Goal: Task Accomplishment & Management: Manage account settings

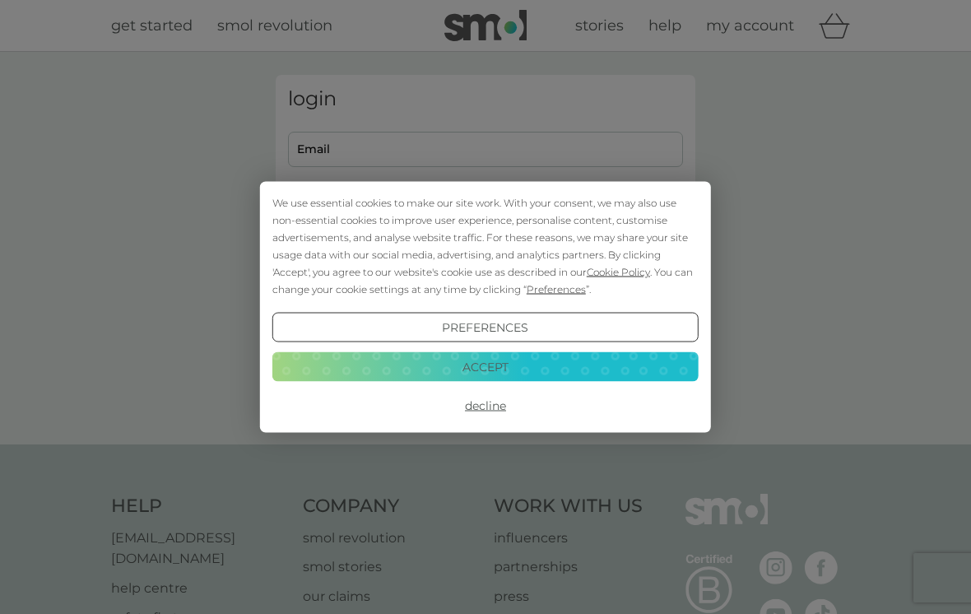
click at [404, 360] on button "Accept" at bounding box center [485, 366] width 426 height 30
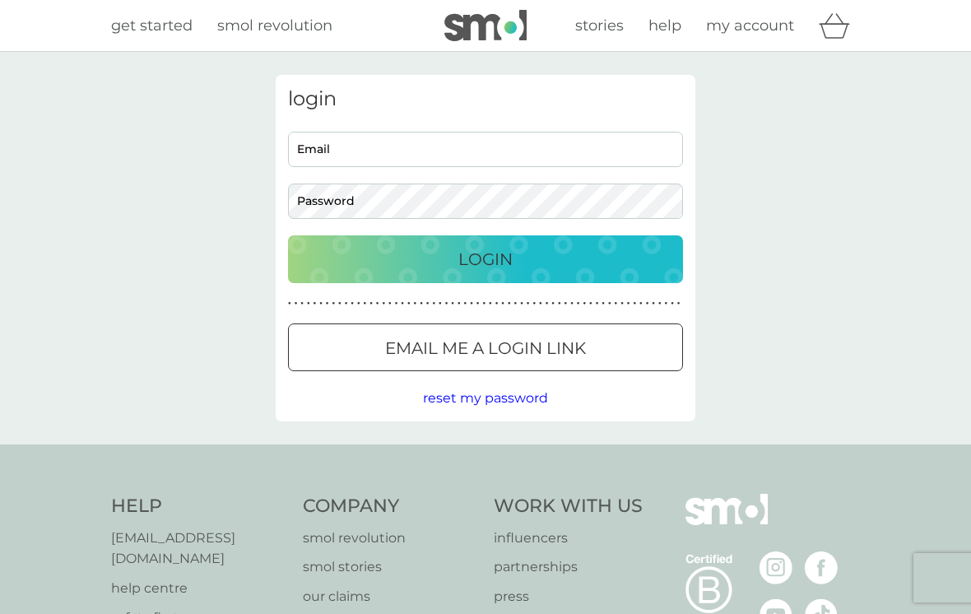
click at [330, 157] on input "Email" at bounding box center [485, 149] width 395 height 35
type input "jeananna.banana@hotmail.co.uk"
click at [486, 258] on button "Login" at bounding box center [485, 259] width 395 height 48
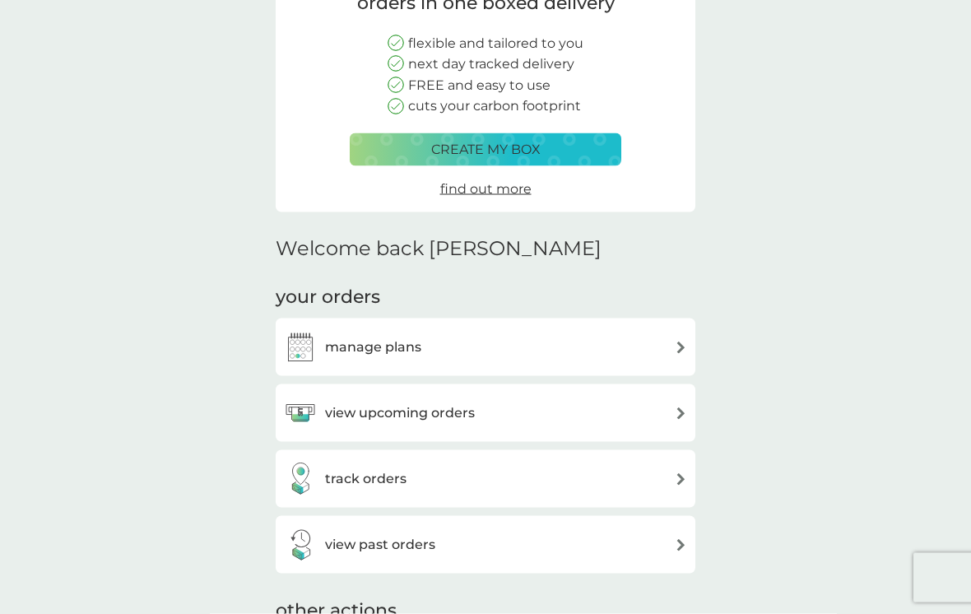
scroll to position [181, 0]
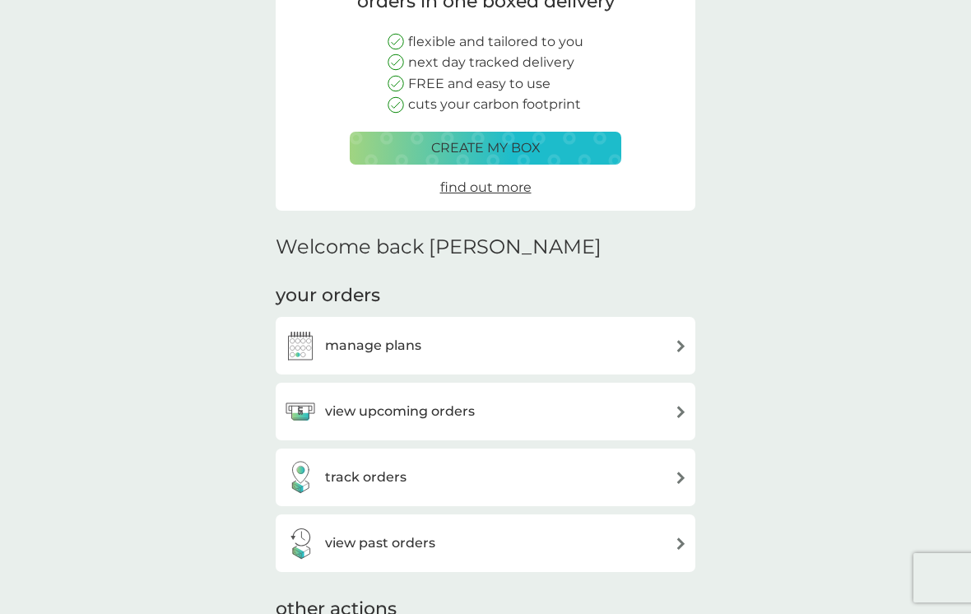
click at [676, 410] on img at bounding box center [681, 412] width 12 height 12
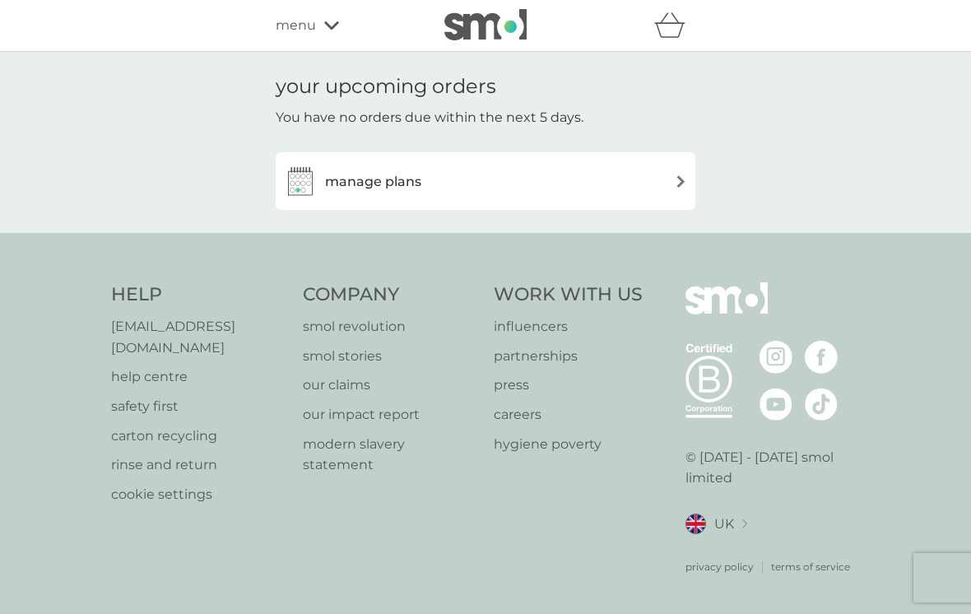
click at [332, 195] on div "manage plans" at bounding box center [352, 181] width 137 height 33
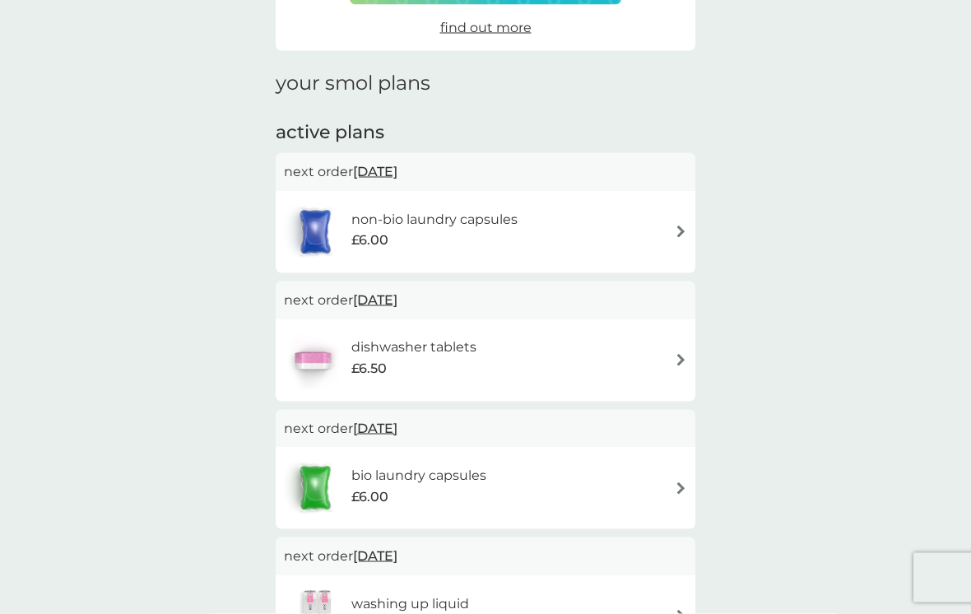
scroll to position [174, 0]
click at [319, 217] on img at bounding box center [315, 231] width 63 height 58
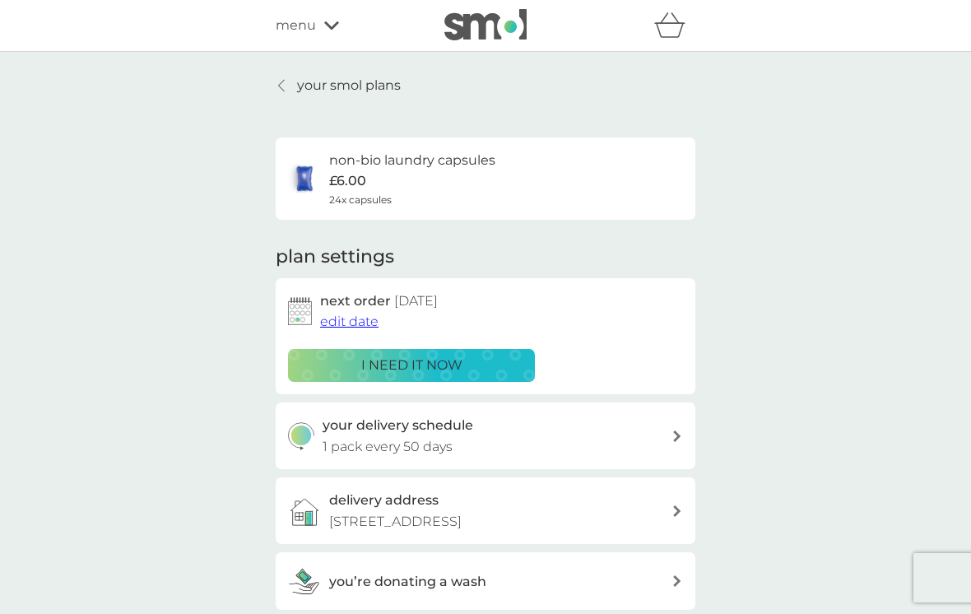
click at [342, 323] on span "edit date" at bounding box center [349, 322] width 58 height 16
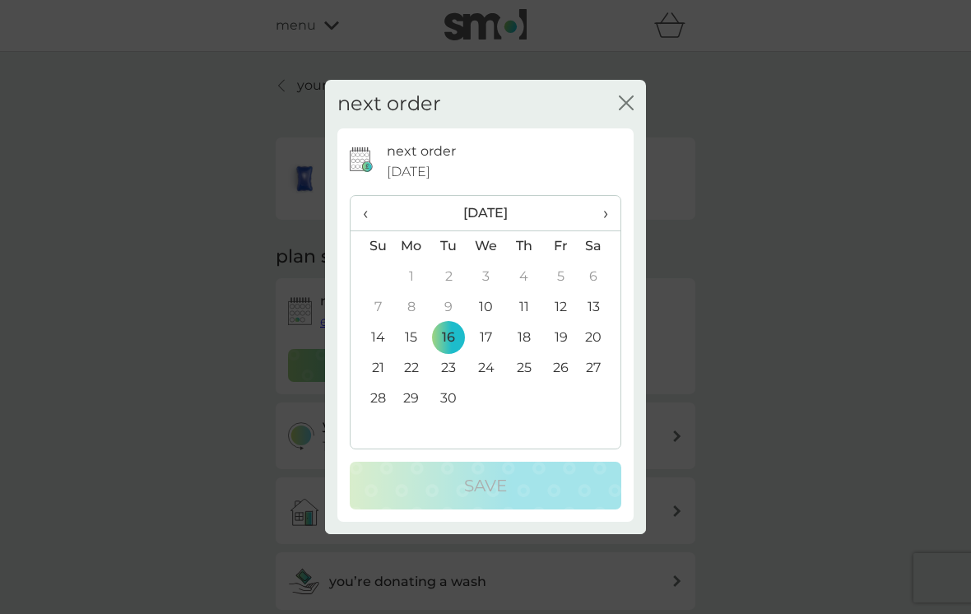
click at [524, 353] on td "18" at bounding box center [523, 338] width 37 height 30
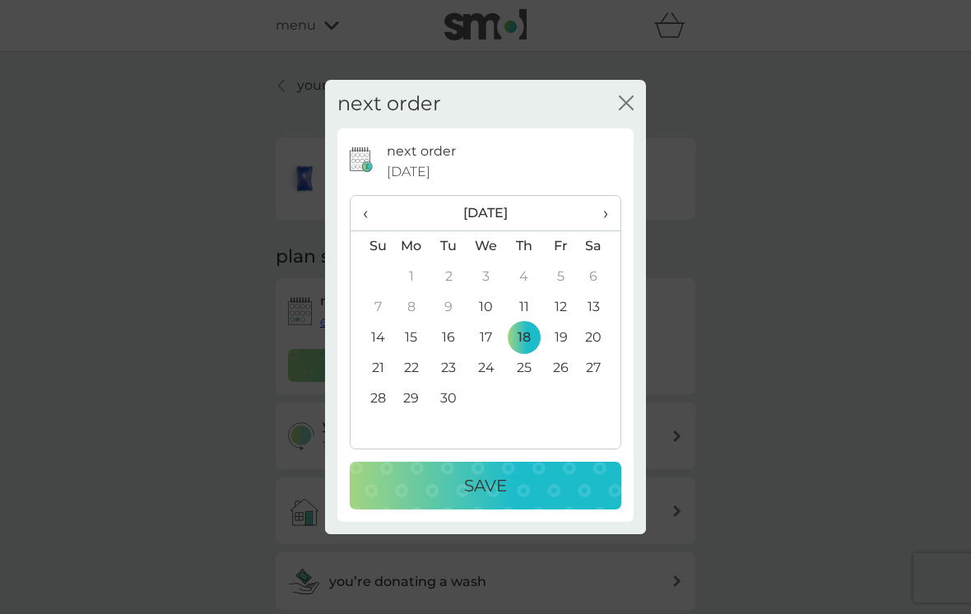
click at [403, 499] on div "Save" at bounding box center [485, 485] width 239 height 26
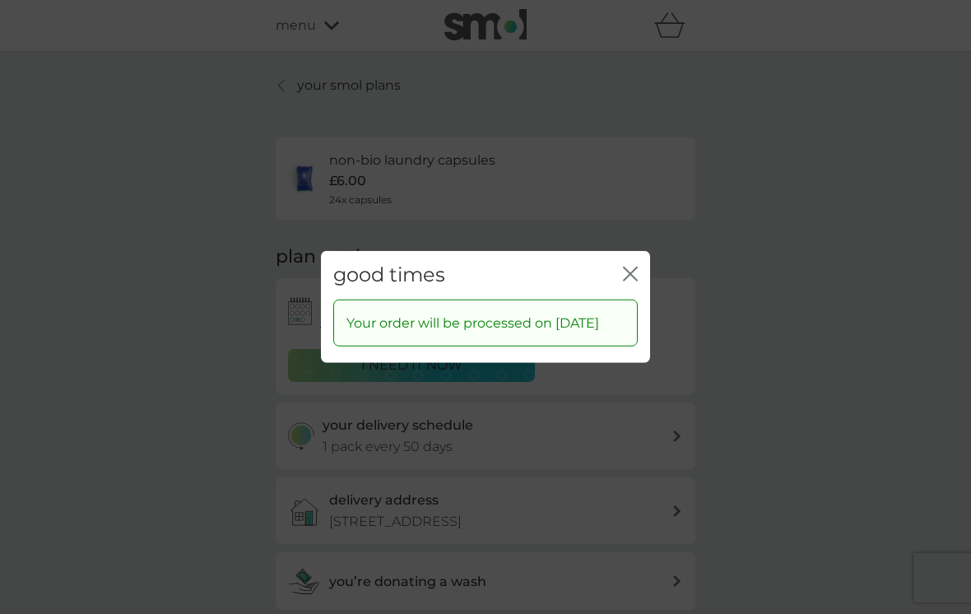
click at [625, 280] on icon "close" at bounding box center [630, 274] width 15 height 15
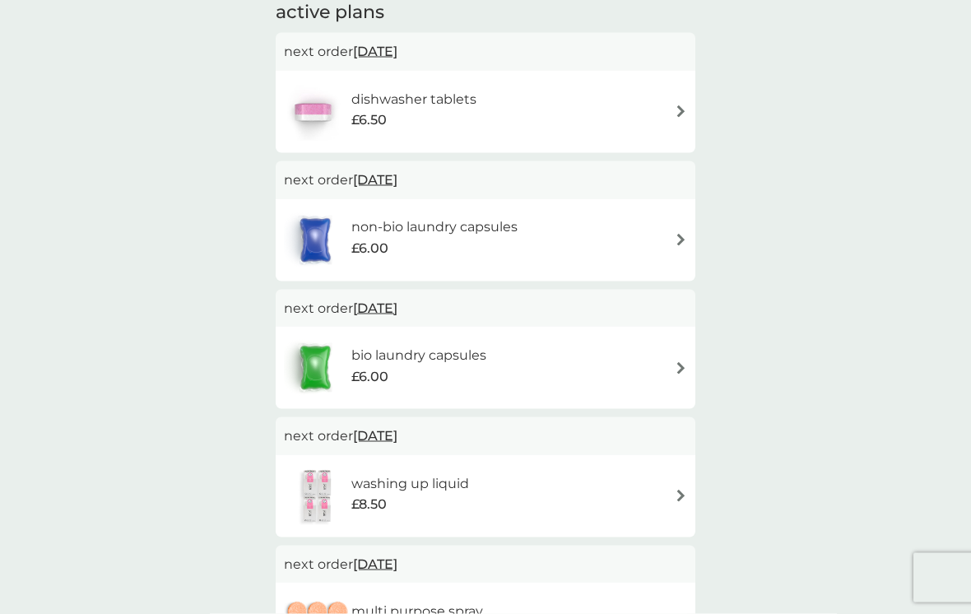
scroll to position [295, 0]
click at [351, 481] on img at bounding box center [317, 496] width 67 height 58
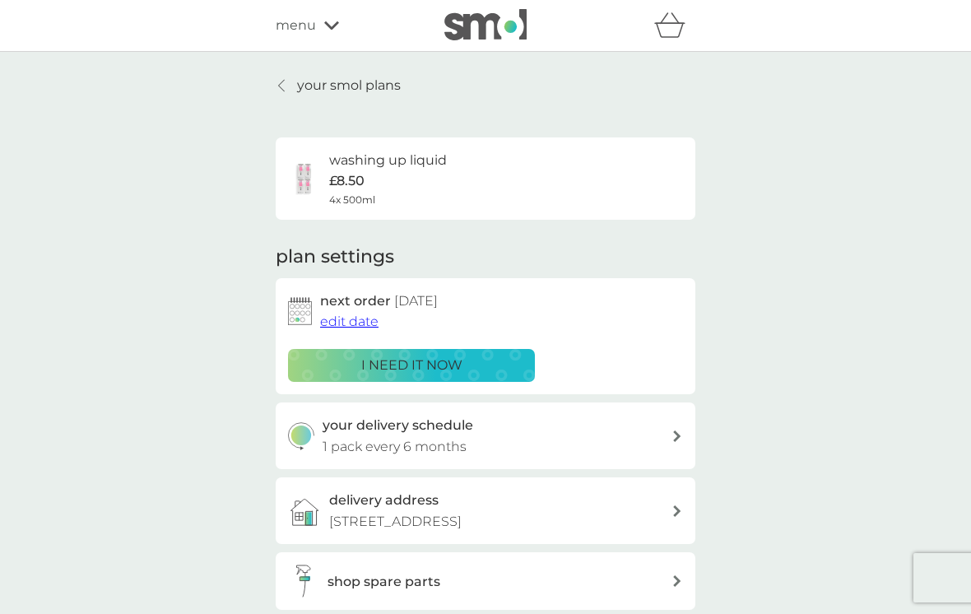
click at [348, 319] on span "edit date" at bounding box center [349, 322] width 58 height 16
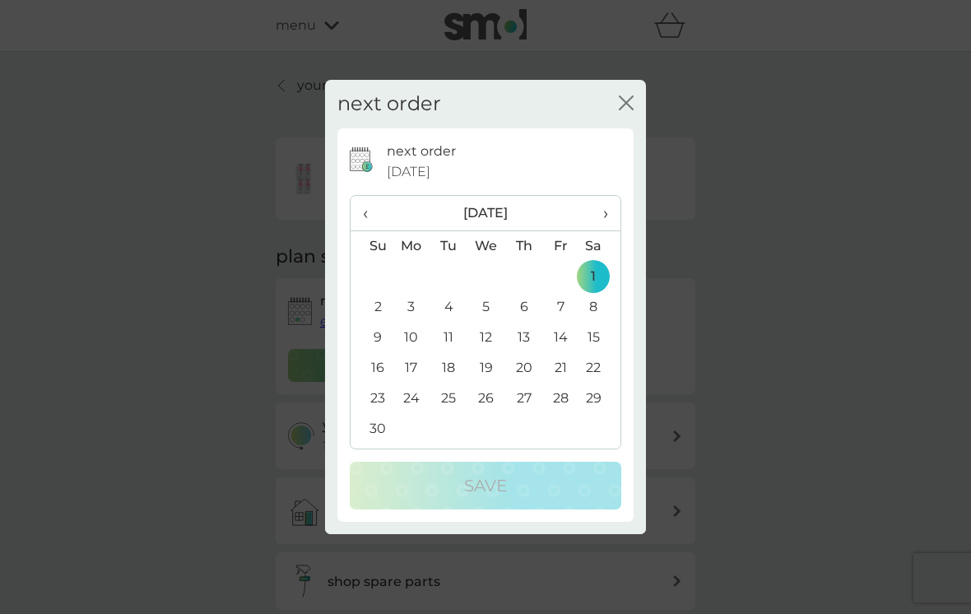
click at [409, 383] on td "17" at bounding box center [412, 368] width 38 height 30
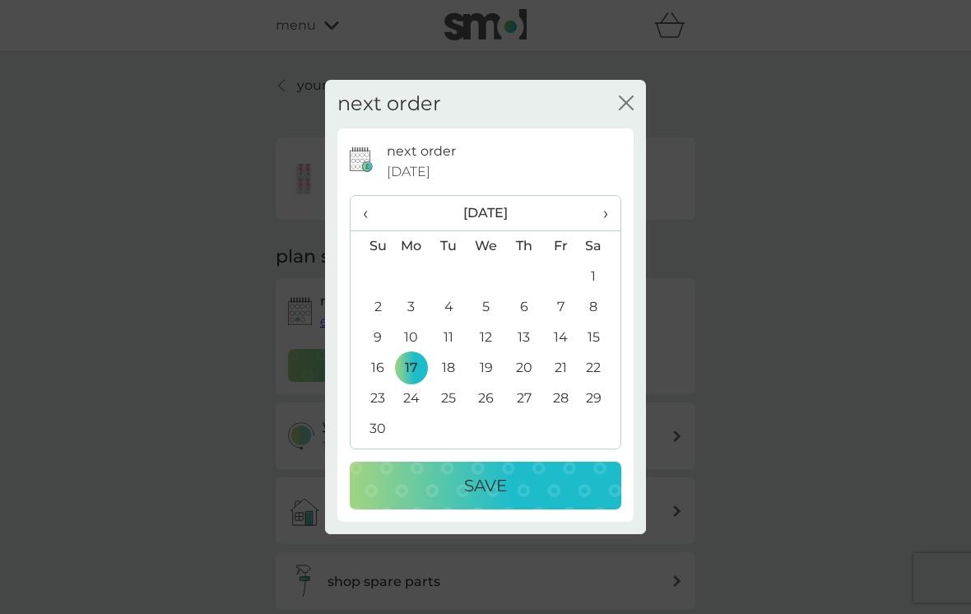
click at [392, 499] on div "Save" at bounding box center [485, 485] width 239 height 26
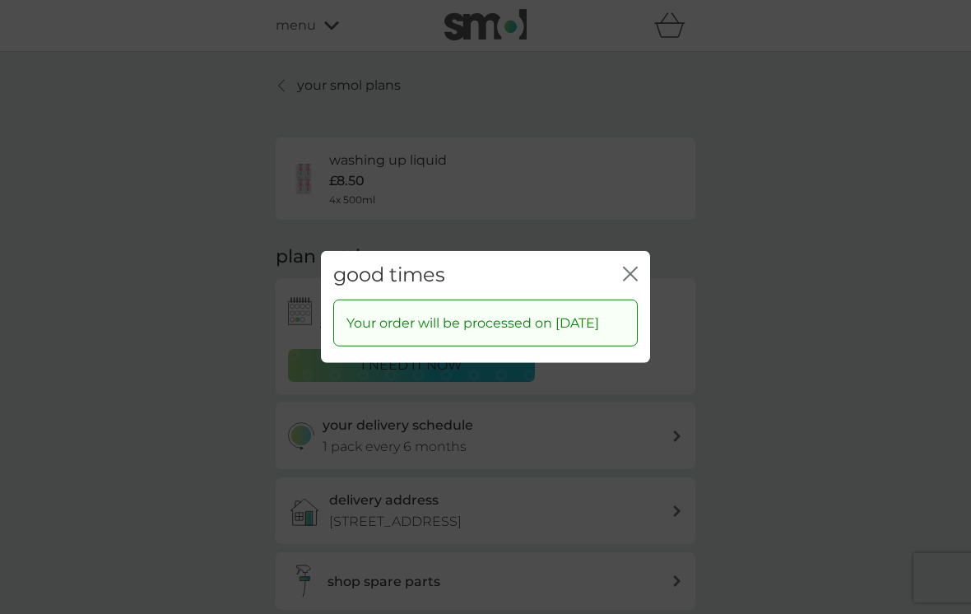
click at [634, 276] on icon "close" at bounding box center [630, 274] width 15 height 15
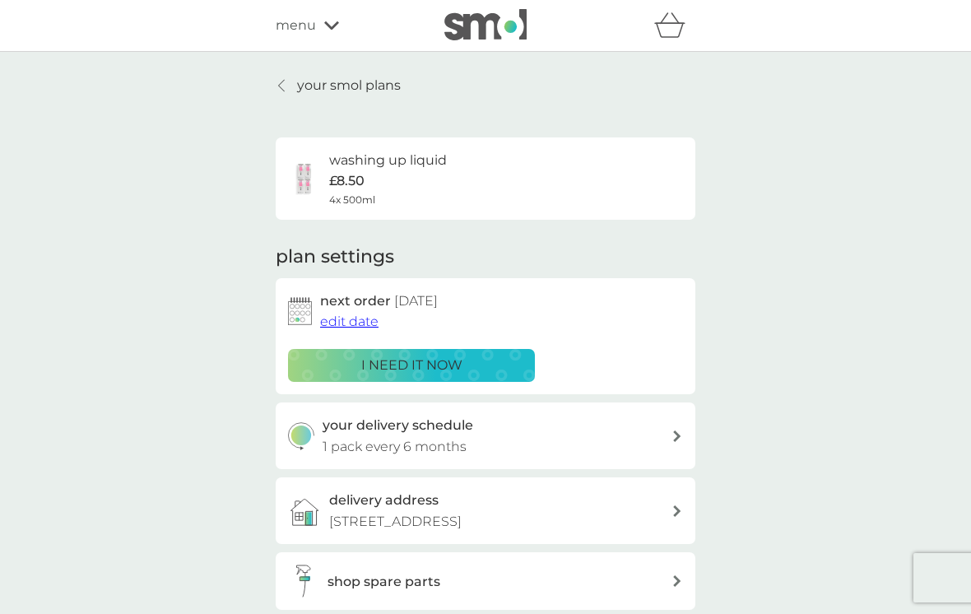
click at [286, 84] on div at bounding box center [282, 85] width 12 height 13
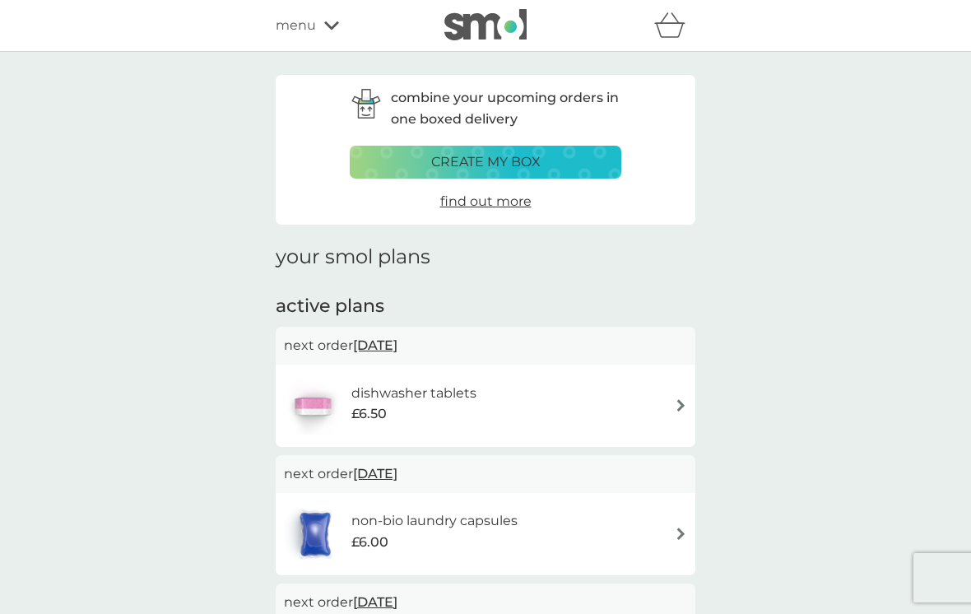
scroll to position [320, 0]
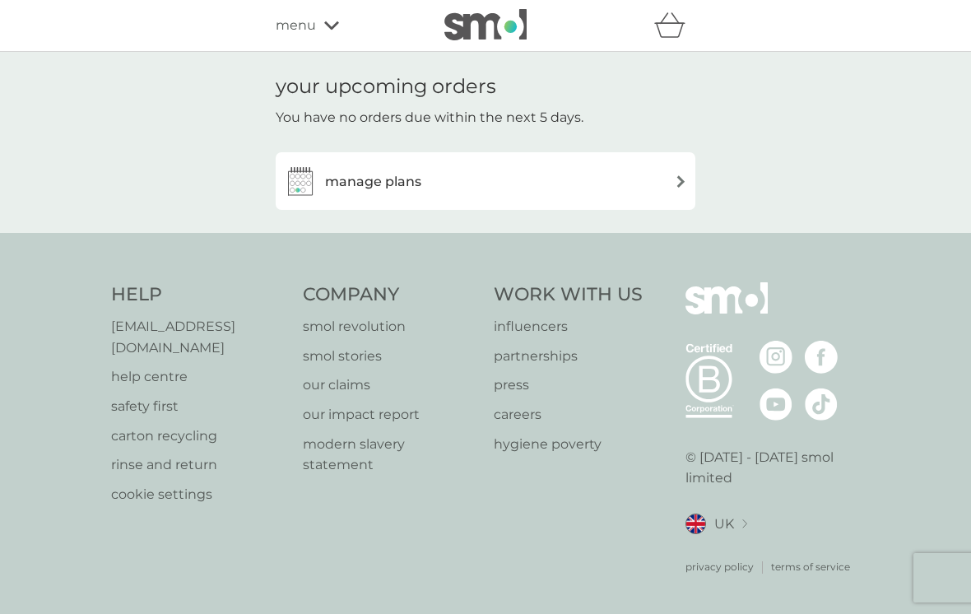
click at [341, 24] on div "menu" at bounding box center [346, 25] width 140 height 21
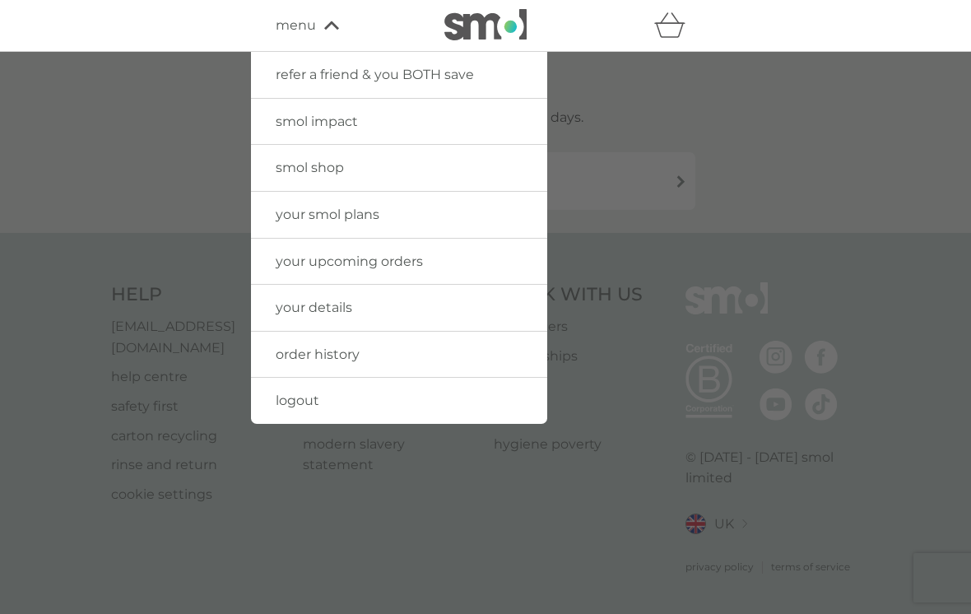
click at [297, 162] on span "smol shop" at bounding box center [310, 168] width 68 height 16
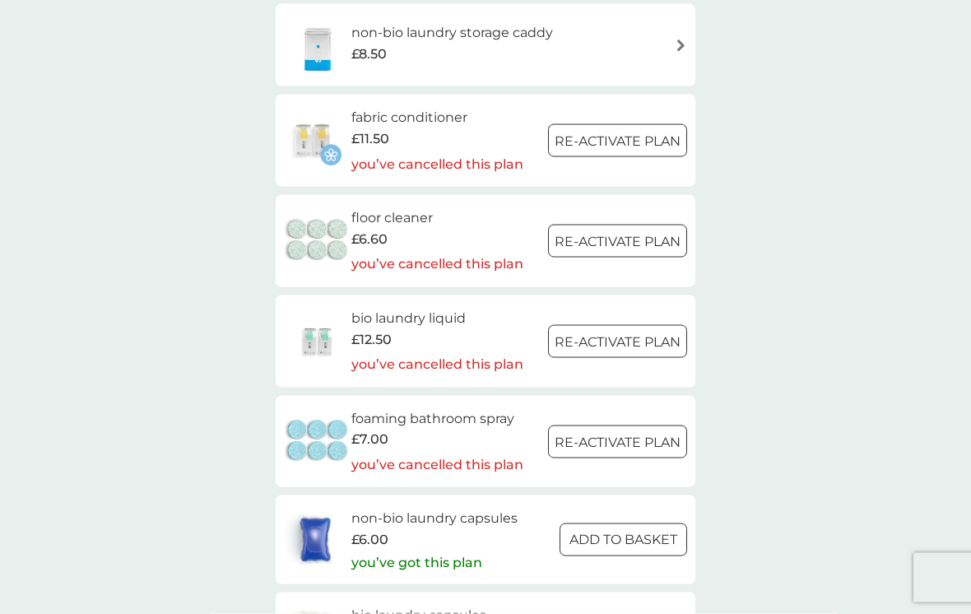
scroll to position [1859, 0]
